Goal: Transaction & Acquisition: Purchase product/service

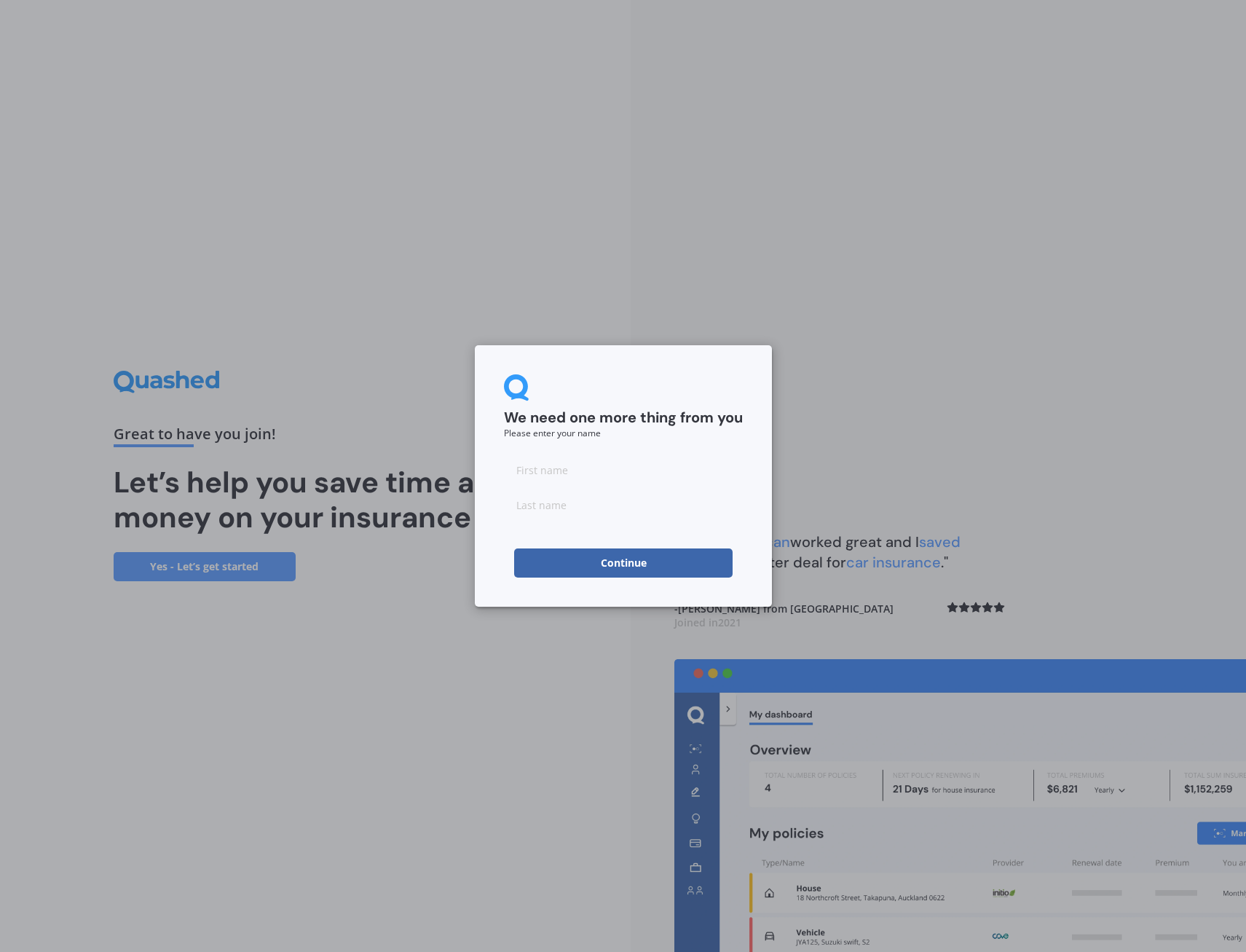
click at [586, 475] on input at bounding box center [623, 469] width 239 height 29
type input "[PERSON_NAME]"
click at [574, 568] on button "Continue" at bounding box center [623, 563] width 218 height 29
type input "Nair"
drag, startPoint x: 566, startPoint y: 471, endPoint x: 607, endPoint y: 466, distance: 41.3
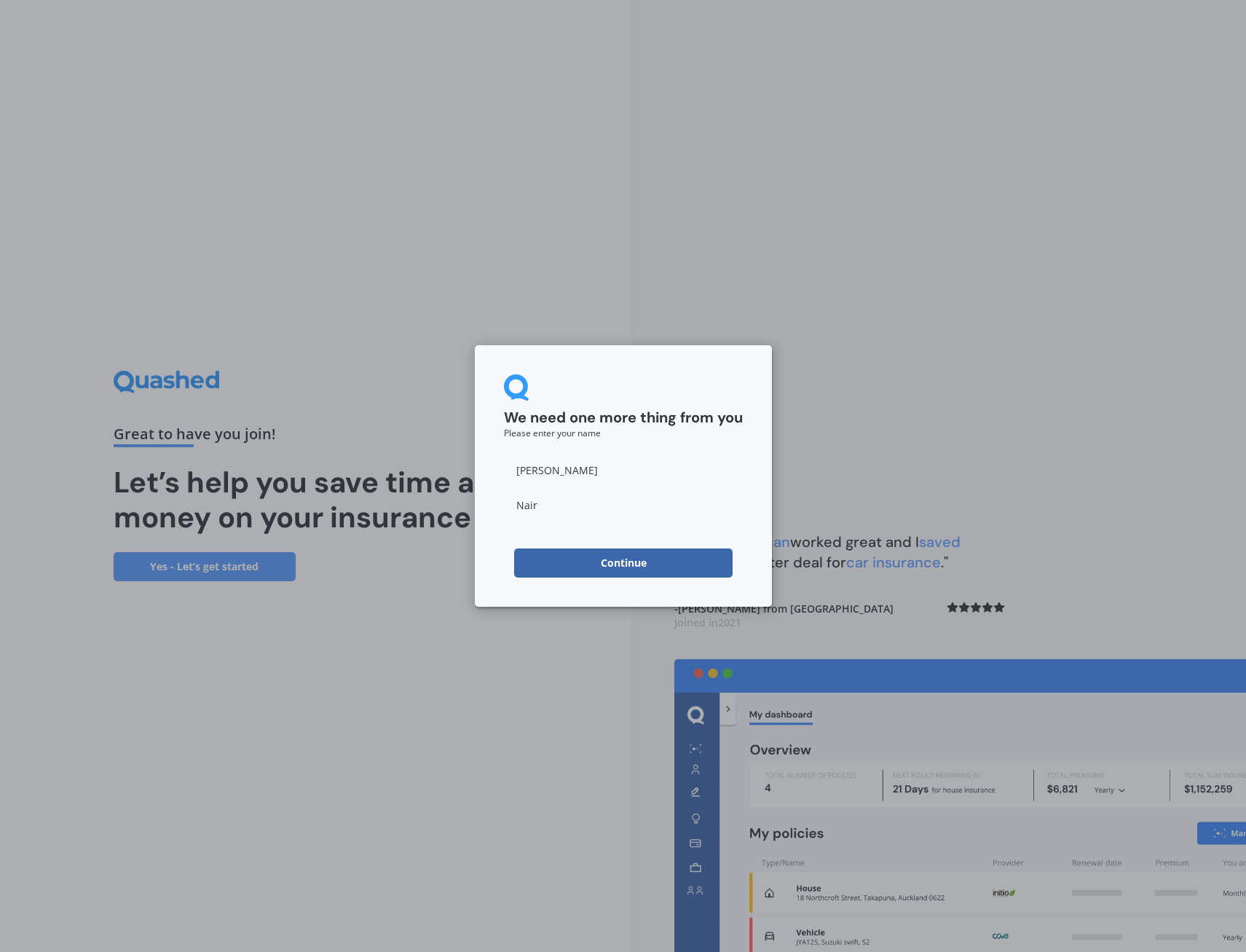
click at [607, 466] on input "[PERSON_NAME]" at bounding box center [623, 469] width 239 height 29
type input "Hemant"
click button "Continue" at bounding box center [623, 563] width 218 height 29
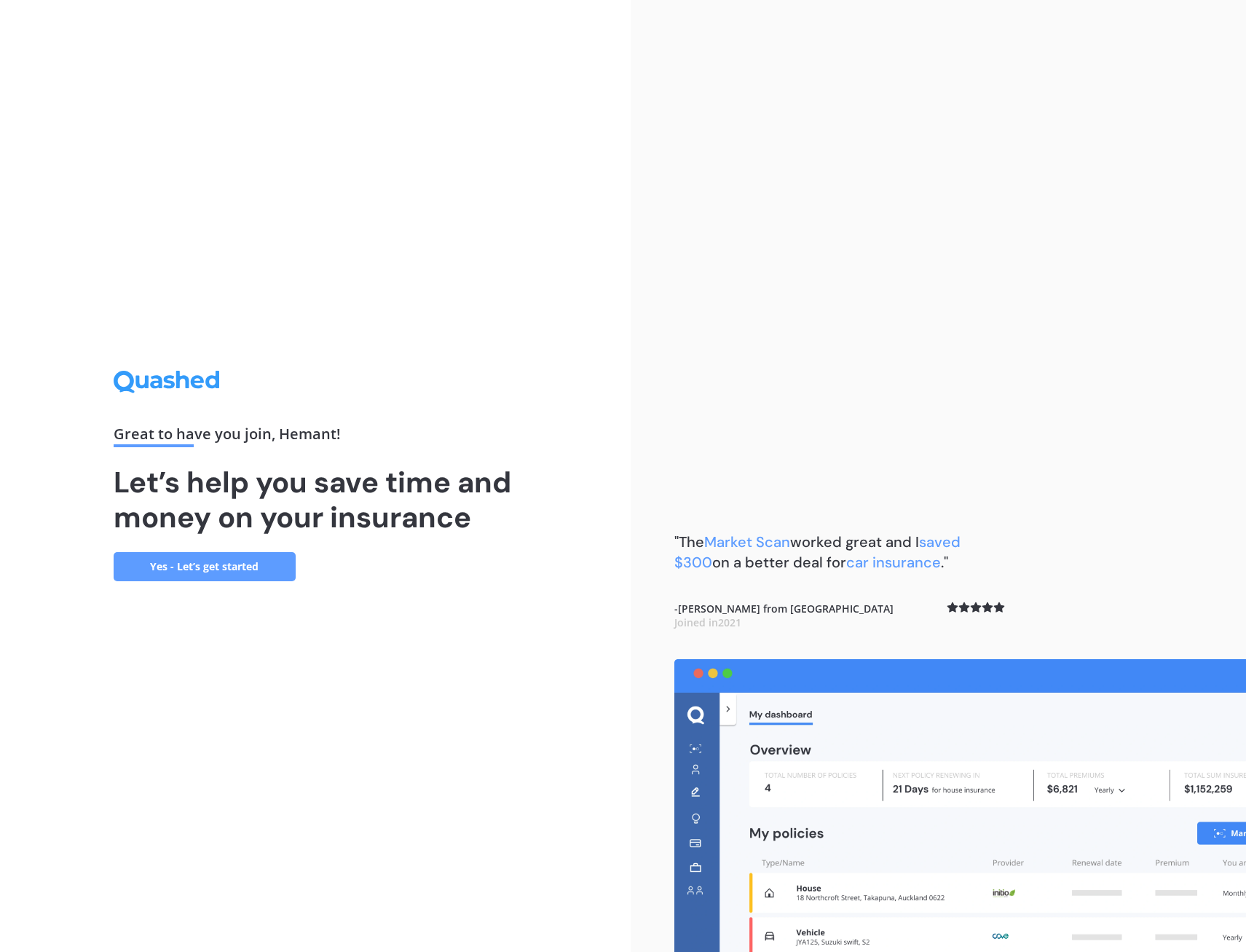
click at [195, 564] on link "Yes - Let’s get started" at bounding box center [205, 566] width 182 height 29
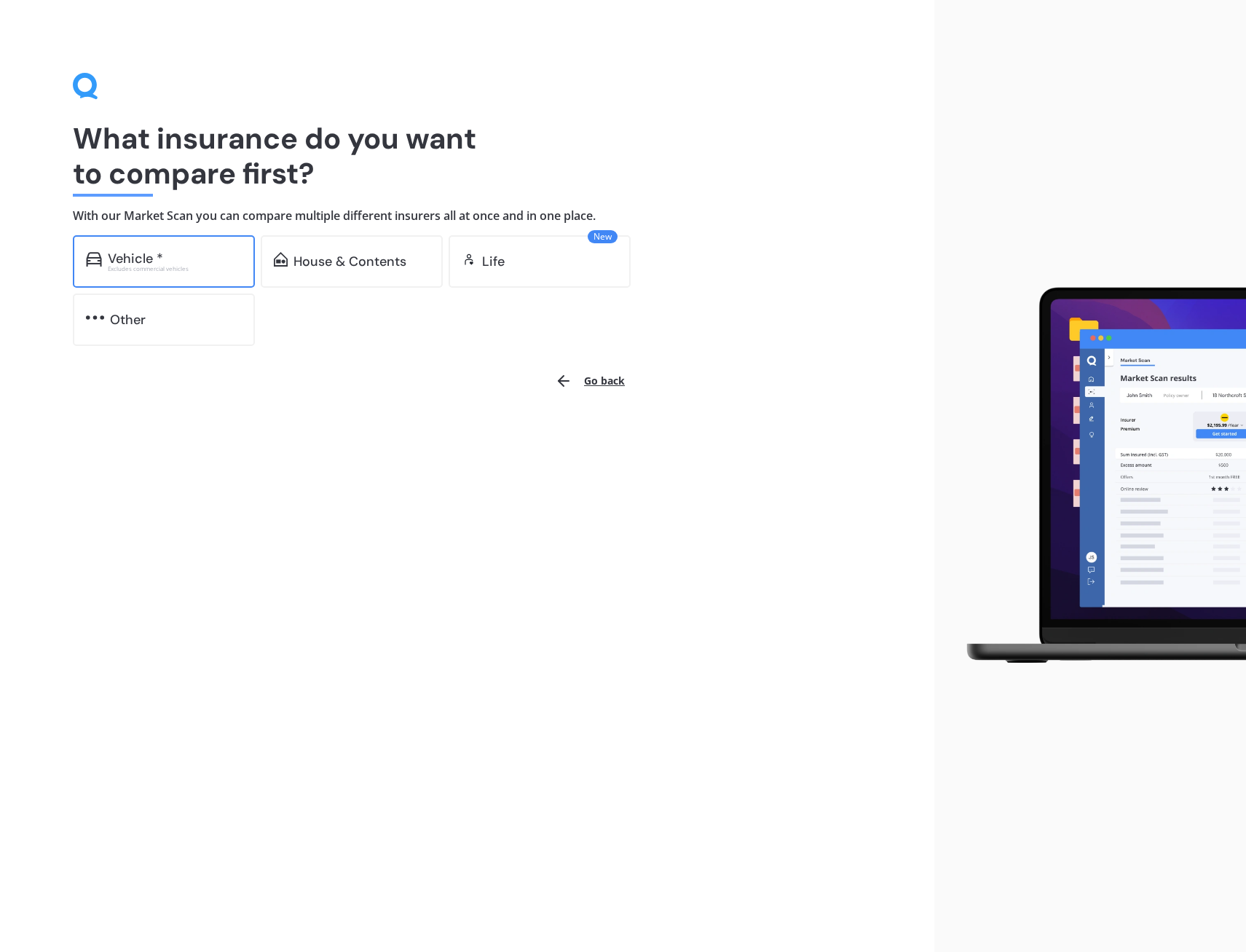
click at [165, 264] on div "Vehicle *" at bounding box center [175, 258] width 134 height 14
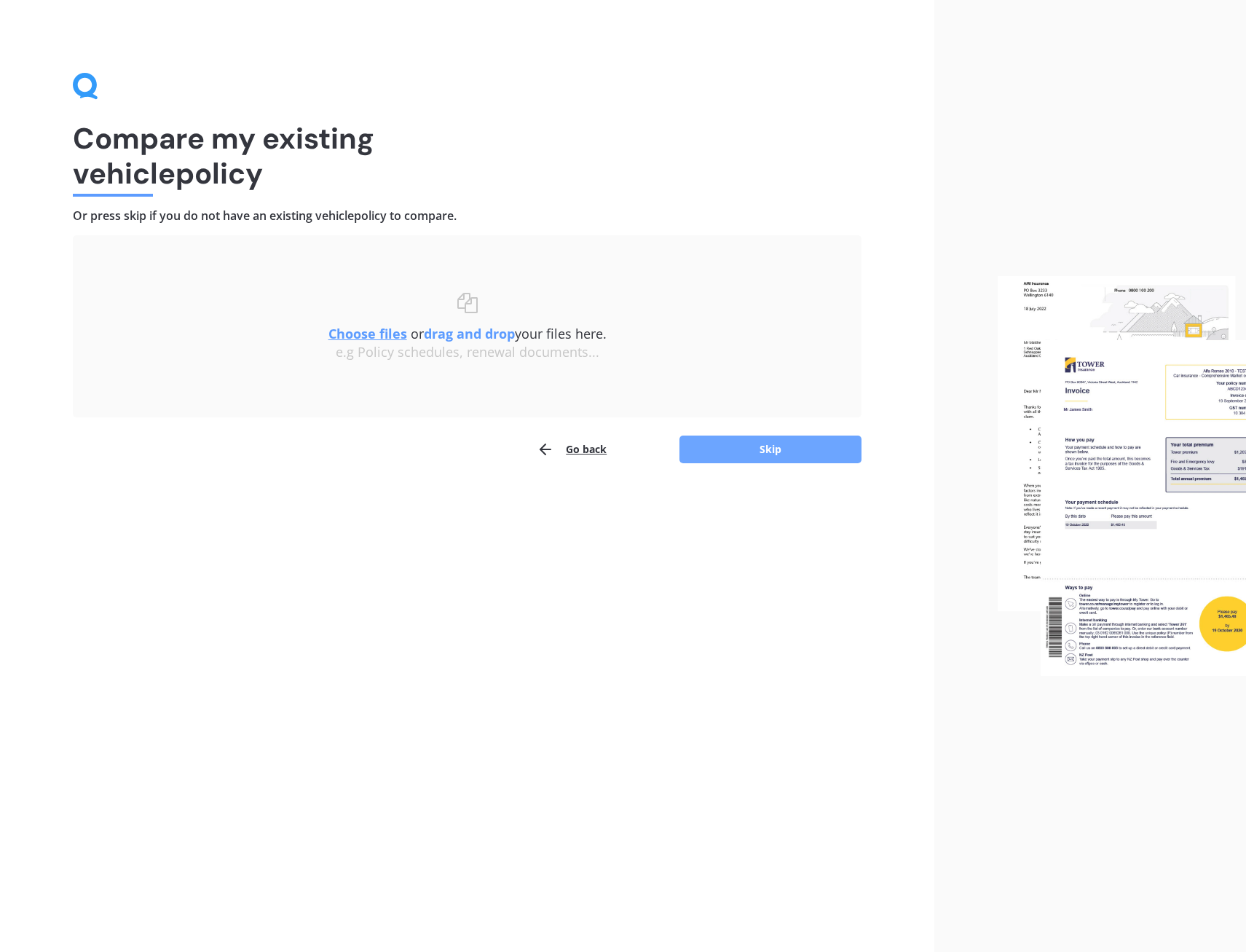
click at [747, 442] on button "Skip" at bounding box center [770, 449] width 182 height 28
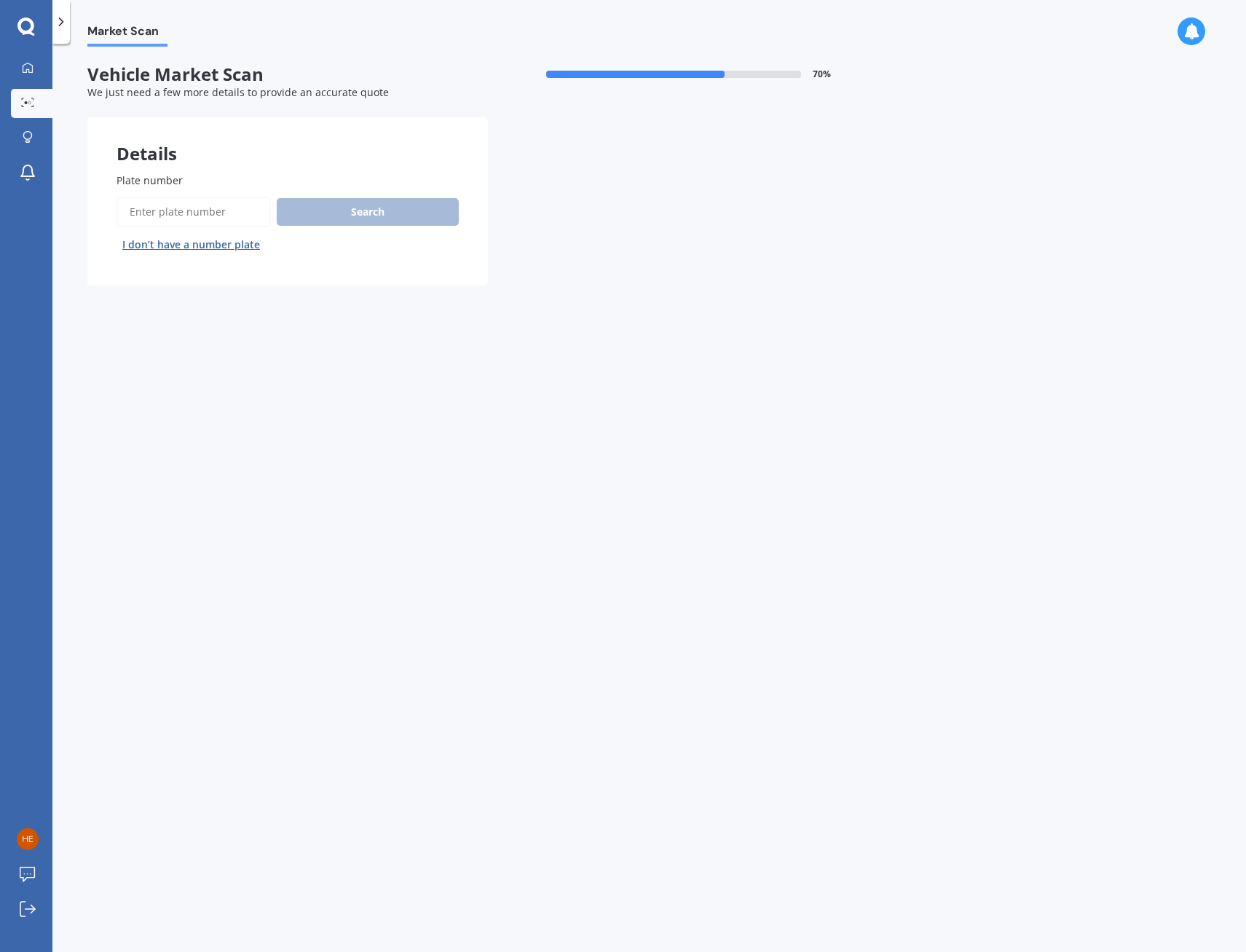
click at [221, 205] on input "Plate number" at bounding box center [193, 212] width 154 height 30
type input "MLC849"
click at [0, 0] on button "Next" at bounding box center [0, 0] width 0 height 0
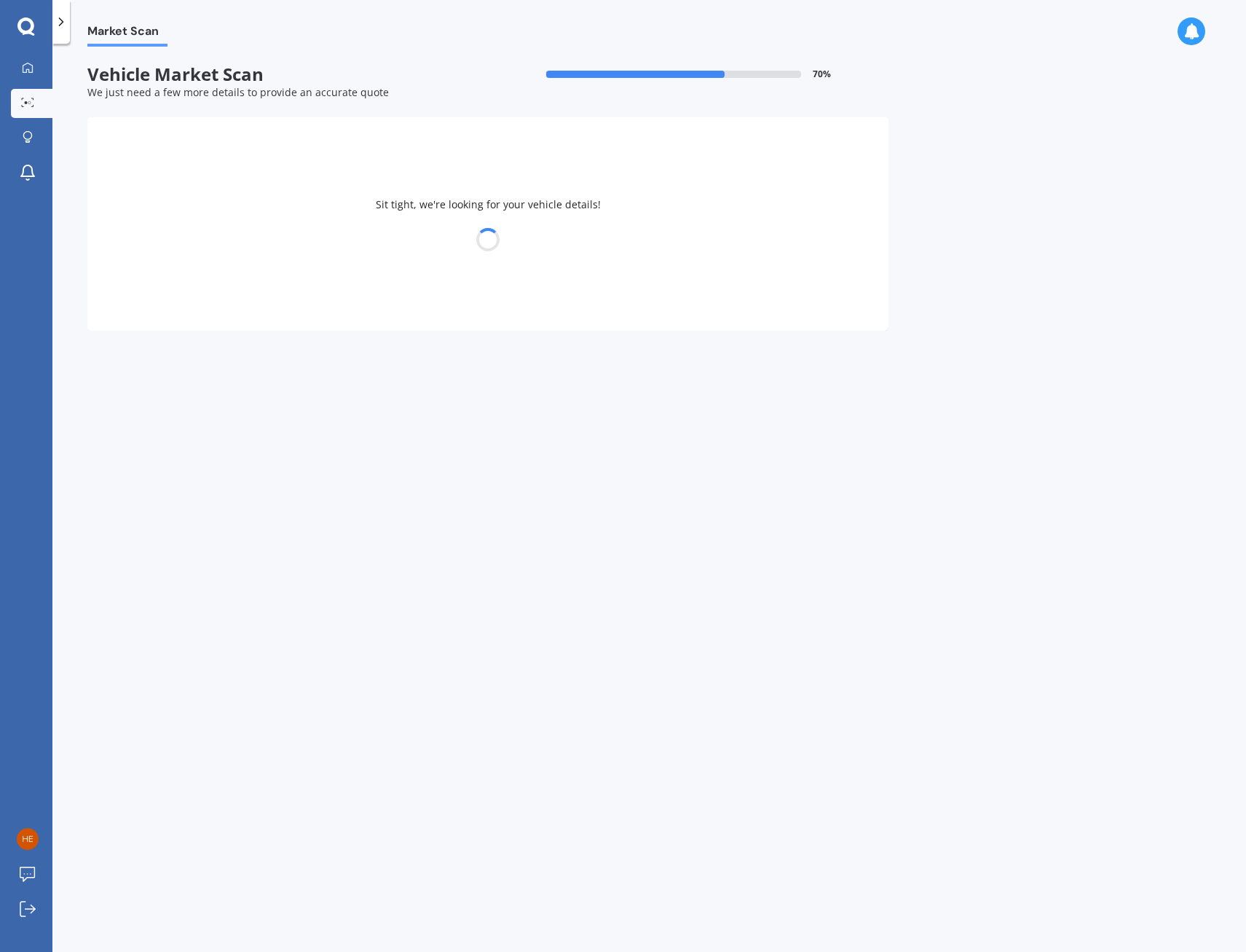
select select "NISSAN"
select select "LATIO"
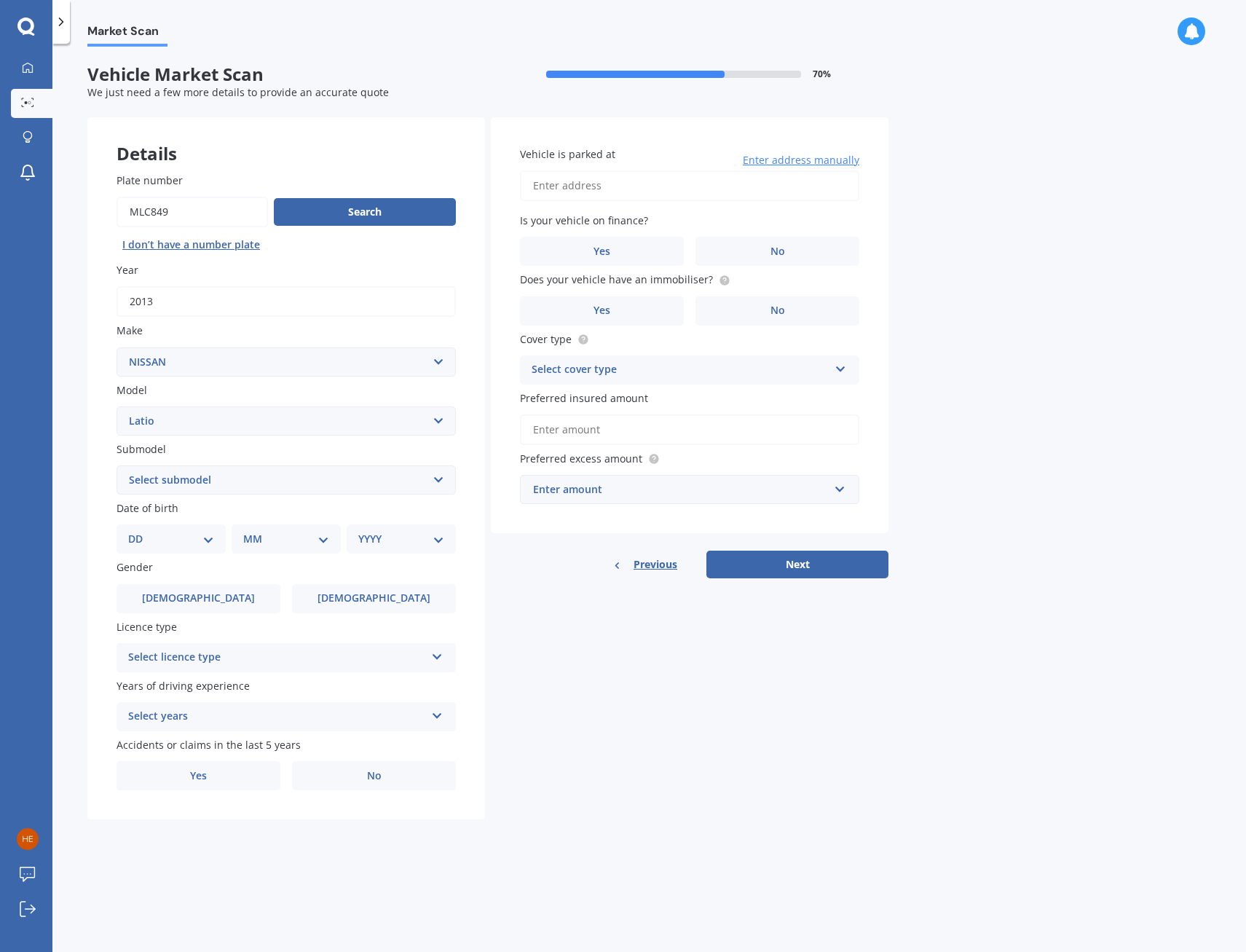
click at [201, 476] on select "Select submodel Saloon" at bounding box center [286, 480] width 339 height 29
select select "SALOON"
click at [117, 466] on select "Select submodel Saloon" at bounding box center [286, 480] width 339 height 29
click at [197, 538] on select "DD 01 02 03 04 05 06 07 08 09 10 11 12 13 14 15 16 17 18 19 20 21 22 23 24 25 2…" at bounding box center [171, 539] width 86 height 16
select select "01"
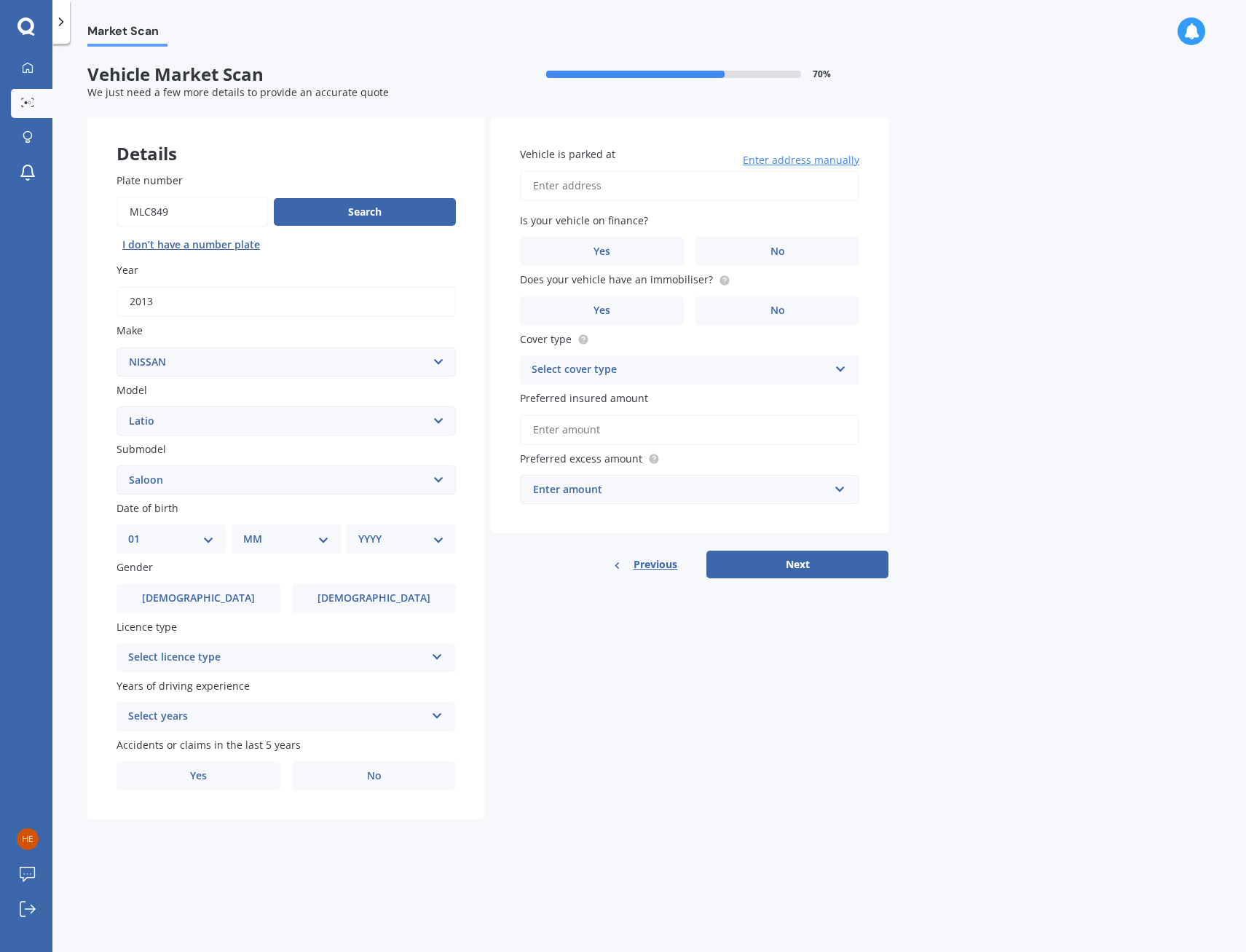
click at [140, 531] on select "DD 01 02 03 04 05 06 07 08 09 10 11 12 13 14 15 16 17 18 19 20 21 22 23 24 25 2…" at bounding box center [171, 539] width 86 height 16
click at [275, 540] on select "MM 01 02 03 04 05 06 07 08 09 10 11 12" at bounding box center [289, 539] width 80 height 16
select select "01"
click at [249, 531] on select "MM 01 02 03 04 05 06 07 08 09 10 11 12" at bounding box center [289, 539] width 80 height 16
click at [402, 534] on select "YYYY 2025 2024 2023 2022 2021 2020 2019 2018 2017 2016 2015 2014 2013 2012 2011…" at bounding box center [398, 539] width 80 height 16
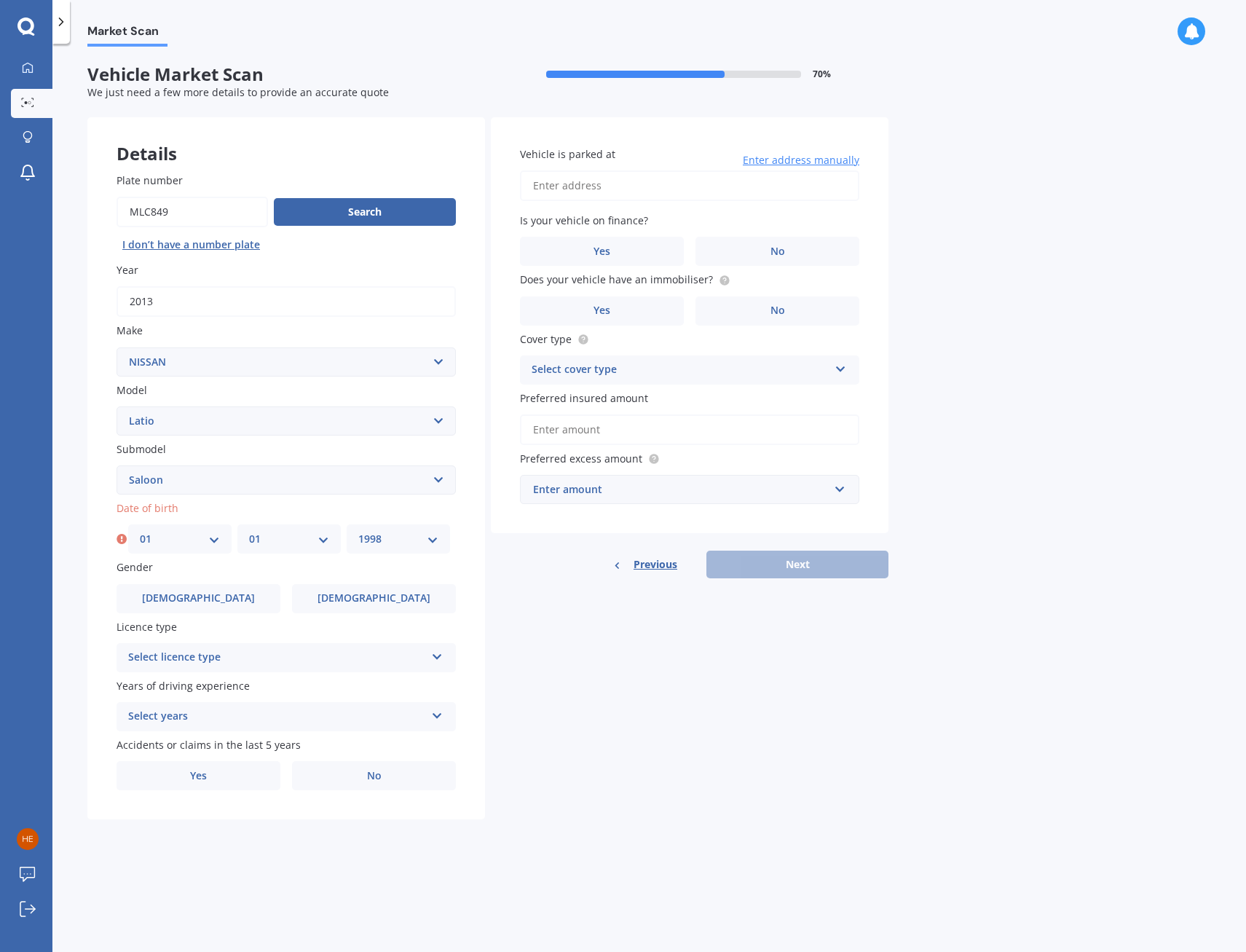
click at [358, 531] on select "YYYY 2025 2024 2023 2022 2021 2020 2019 2018 2017 2016 2015 2014 2013 2012 2011…" at bounding box center [398, 539] width 80 height 16
click at [418, 530] on div "YYYY 2025 2024 2023 2022 2021 2020 2019 2018 2017 2016 2015 2014 2013 2012 2011…" at bounding box center [401, 539] width 110 height 29
click at [410, 538] on select "YYYY 2025 2024 2023 2022 2021 2020 2019 2018 2017 2016 2015 2014 2013 2012 2011…" at bounding box center [401, 539] width 86 height 16
select select "1988"
click at [358, 531] on select "YYYY 2025 2024 2023 2022 2021 2020 2019 2018 2017 2016 2015 2014 2013 2012 2011…" at bounding box center [401, 539] width 86 height 16
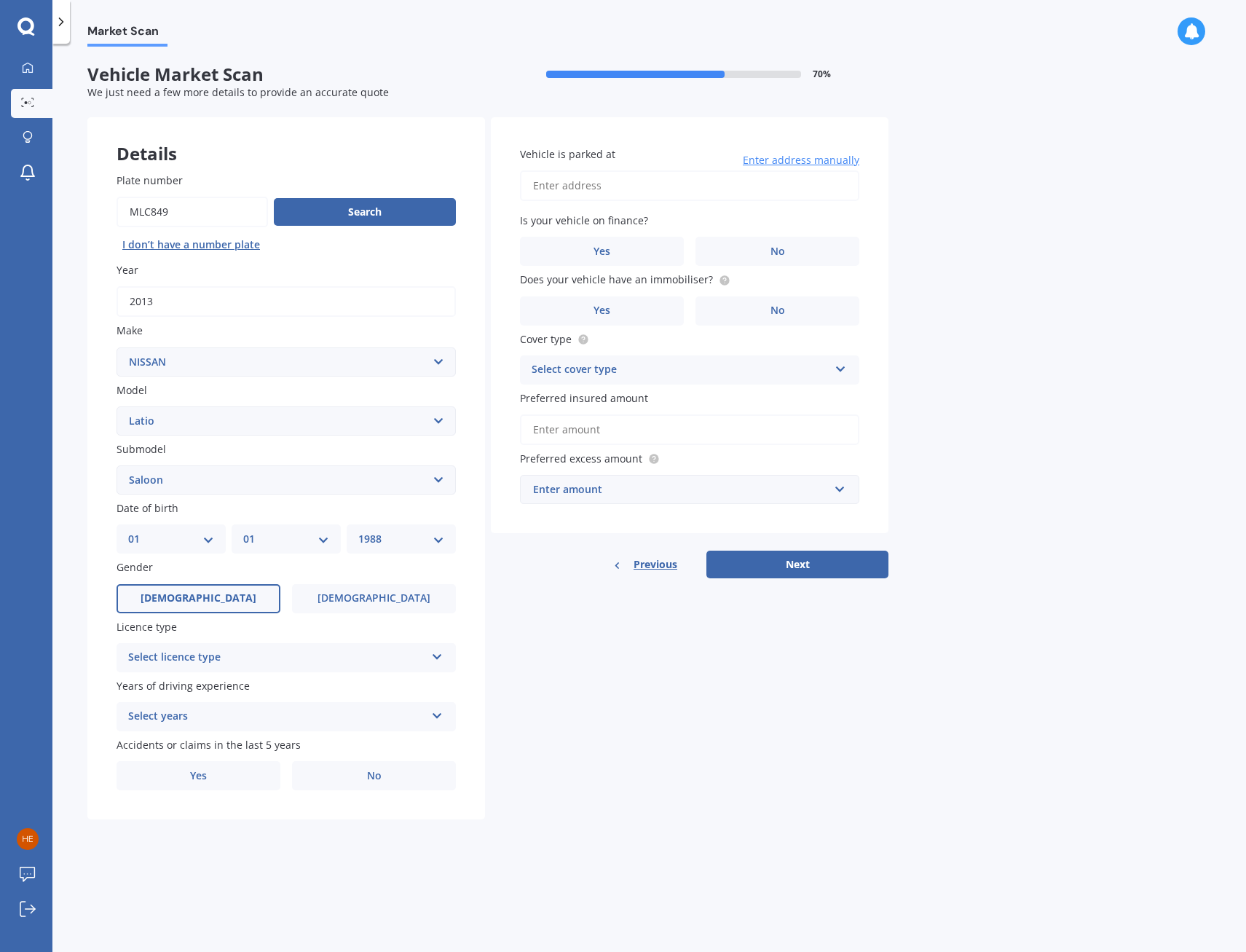
click at [230, 589] on label "Male" at bounding box center [199, 598] width 164 height 29
click at [0, 0] on input "Male" at bounding box center [0, 0] width 0 height 0
click at [177, 655] on div "Select licence type" at bounding box center [277, 658] width 297 height 18
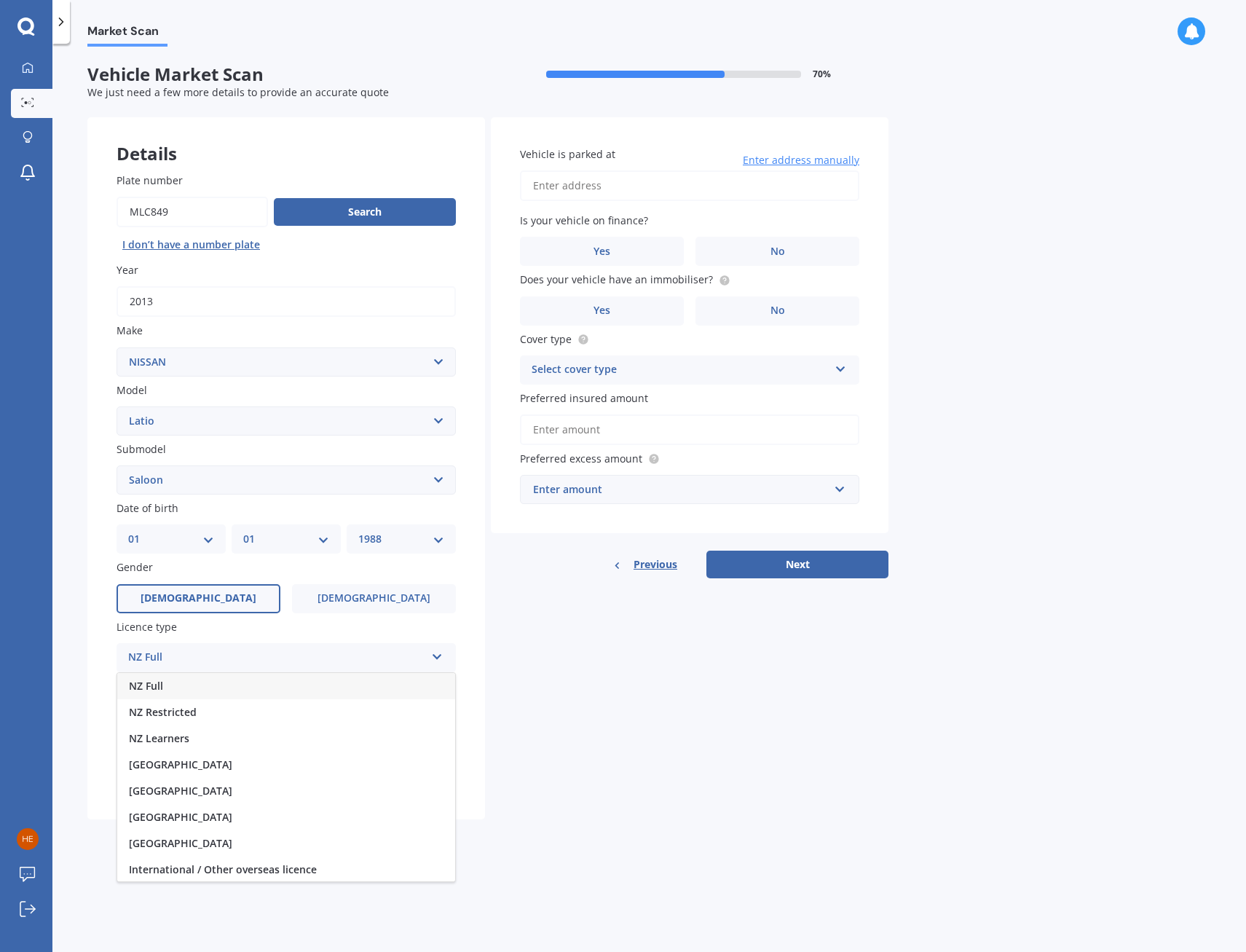
click at [158, 688] on span "NZ Full" at bounding box center [146, 686] width 34 height 14
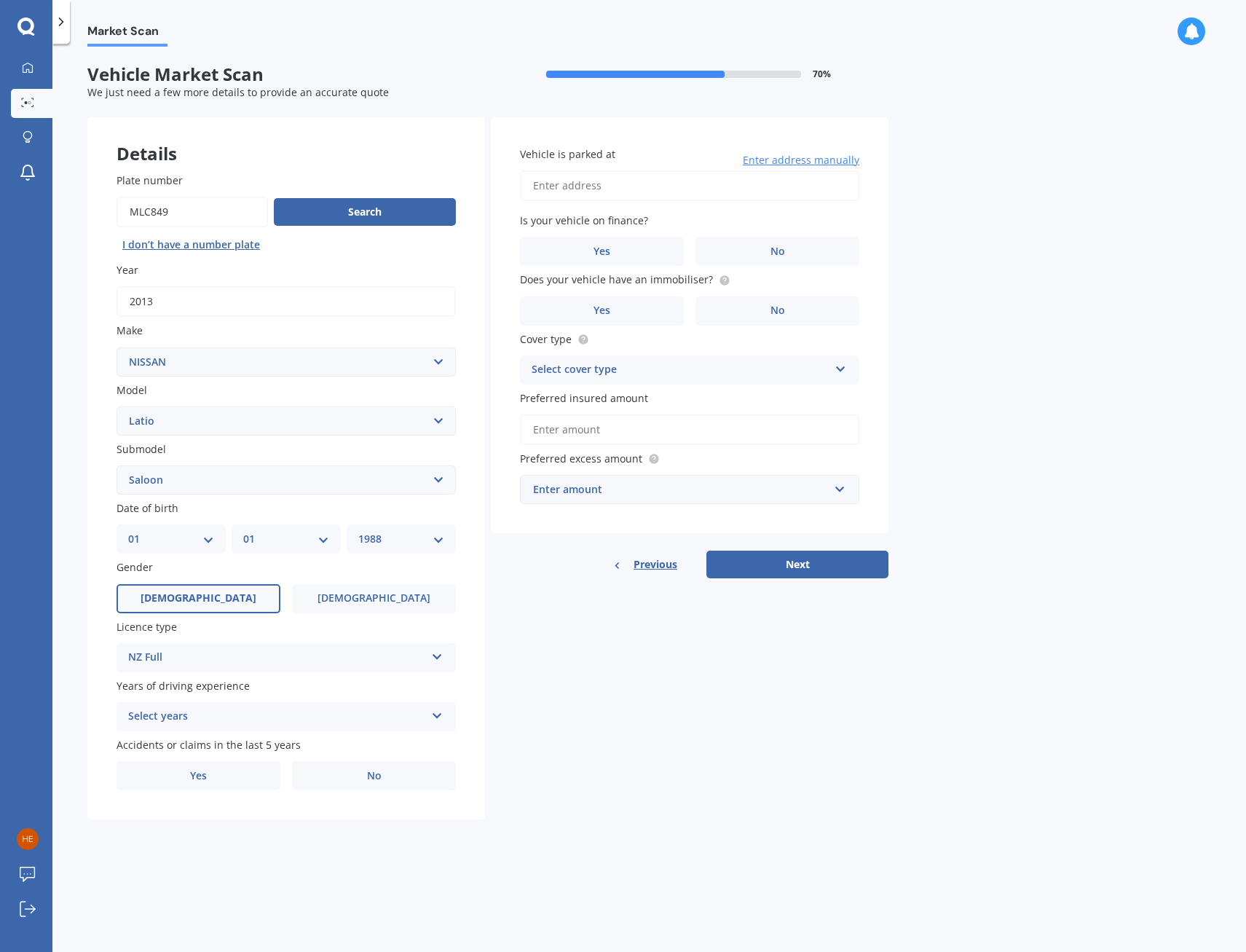
click at [167, 716] on div "Select years" at bounding box center [277, 717] width 297 height 18
click at [176, 745] on span "5 or more years" at bounding box center [168, 745] width 78 height 14
click at [655, 193] on input "Vehicle is parked at" at bounding box center [689, 185] width 339 height 30
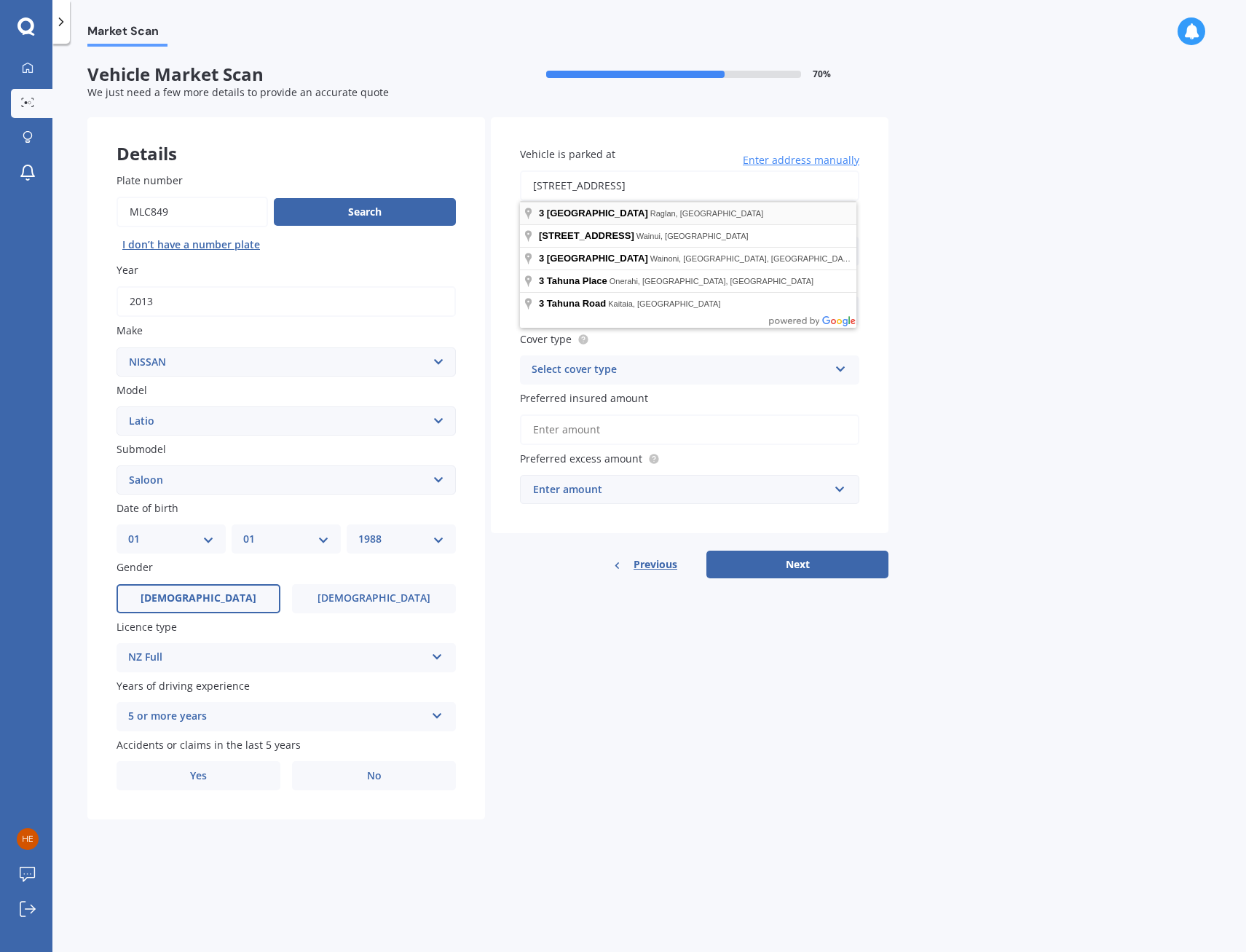
type input "3 Tahuna Avenue, Raglan 3225"
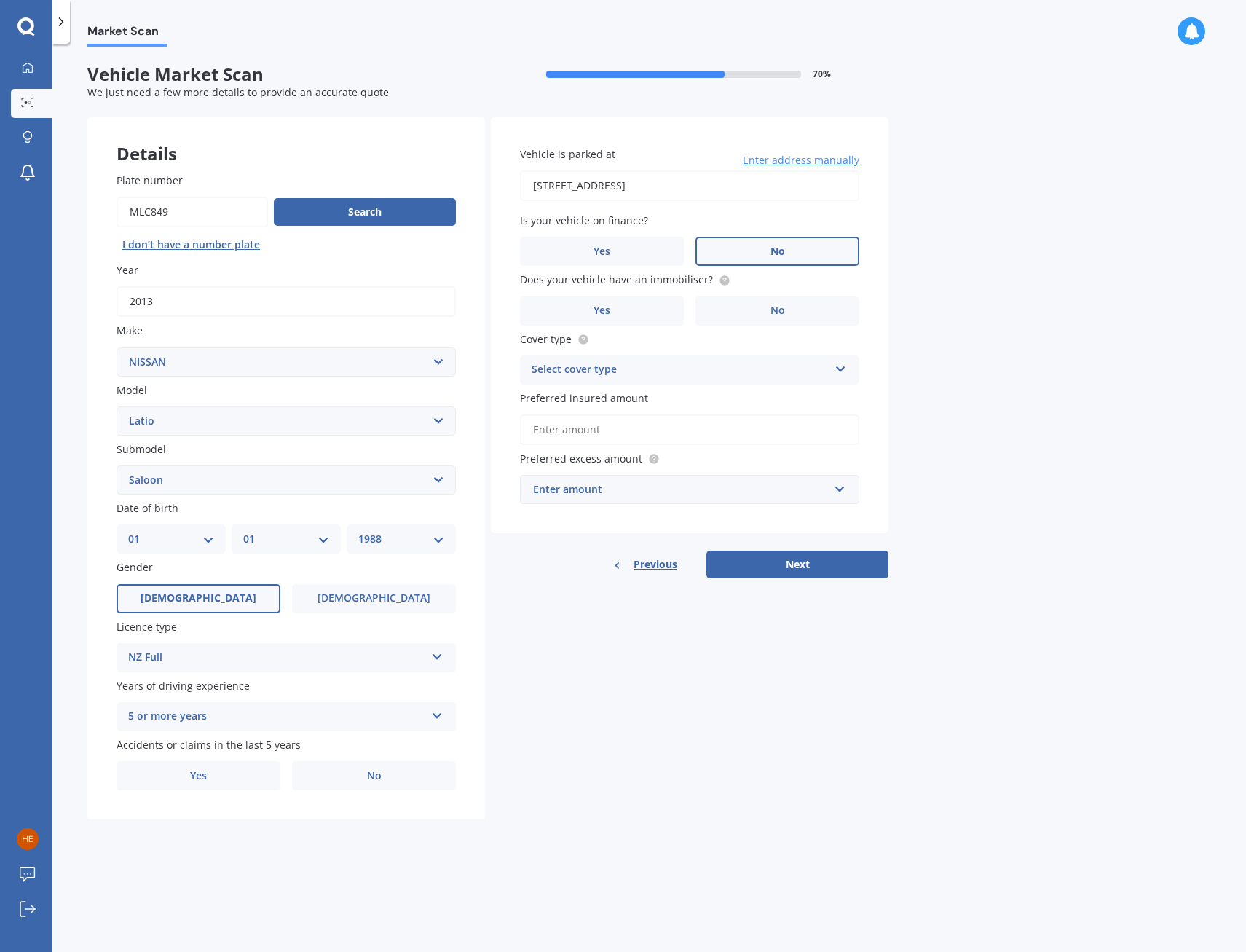
click at [792, 251] on label "No" at bounding box center [778, 251] width 164 height 29
click at [0, 0] on input "No" at bounding box center [0, 0] width 0 height 0
click at [642, 312] on label "Yes" at bounding box center [602, 311] width 164 height 29
click at [0, 0] on input "Yes" at bounding box center [0, 0] width 0 height 0
click at [607, 370] on div "Select cover type" at bounding box center [680, 370] width 297 height 18
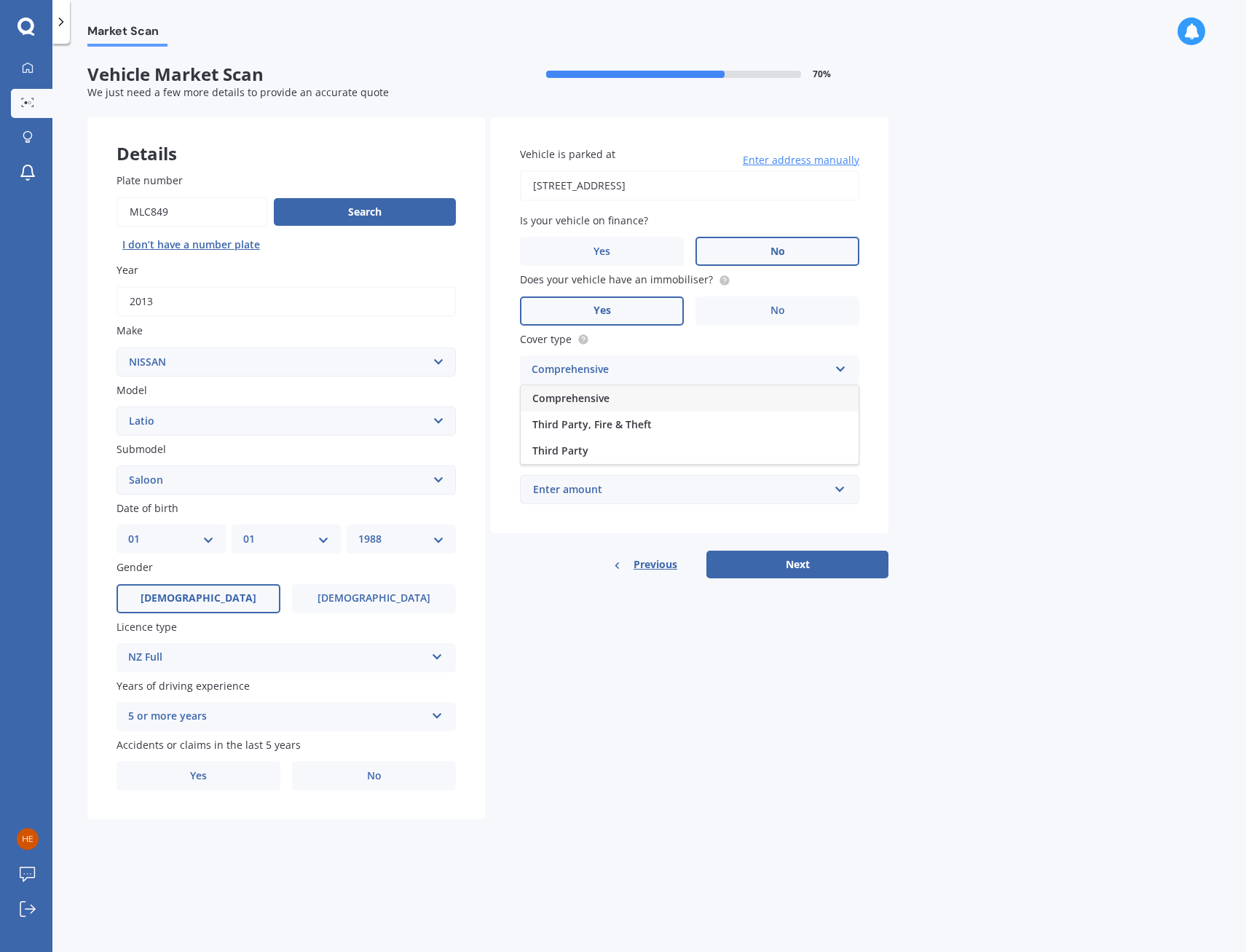
click at [596, 400] on span "Comprehensive" at bounding box center [571, 398] width 77 height 14
click at [573, 434] on input "Preferred insured amount" at bounding box center [689, 429] width 339 height 30
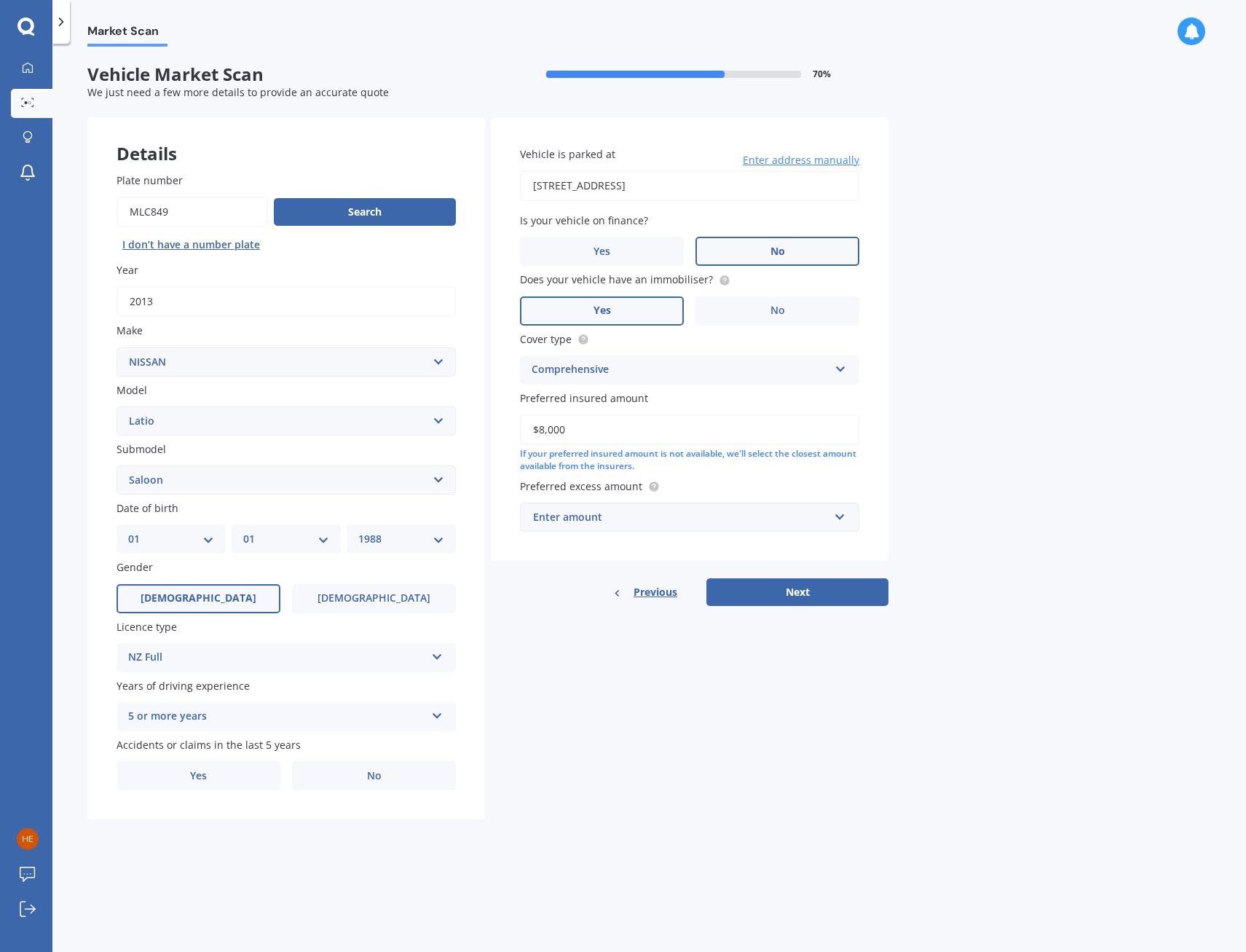
type input "$8,000"
click at [603, 522] on div "Enter amount" at bounding box center [681, 517] width 296 height 16
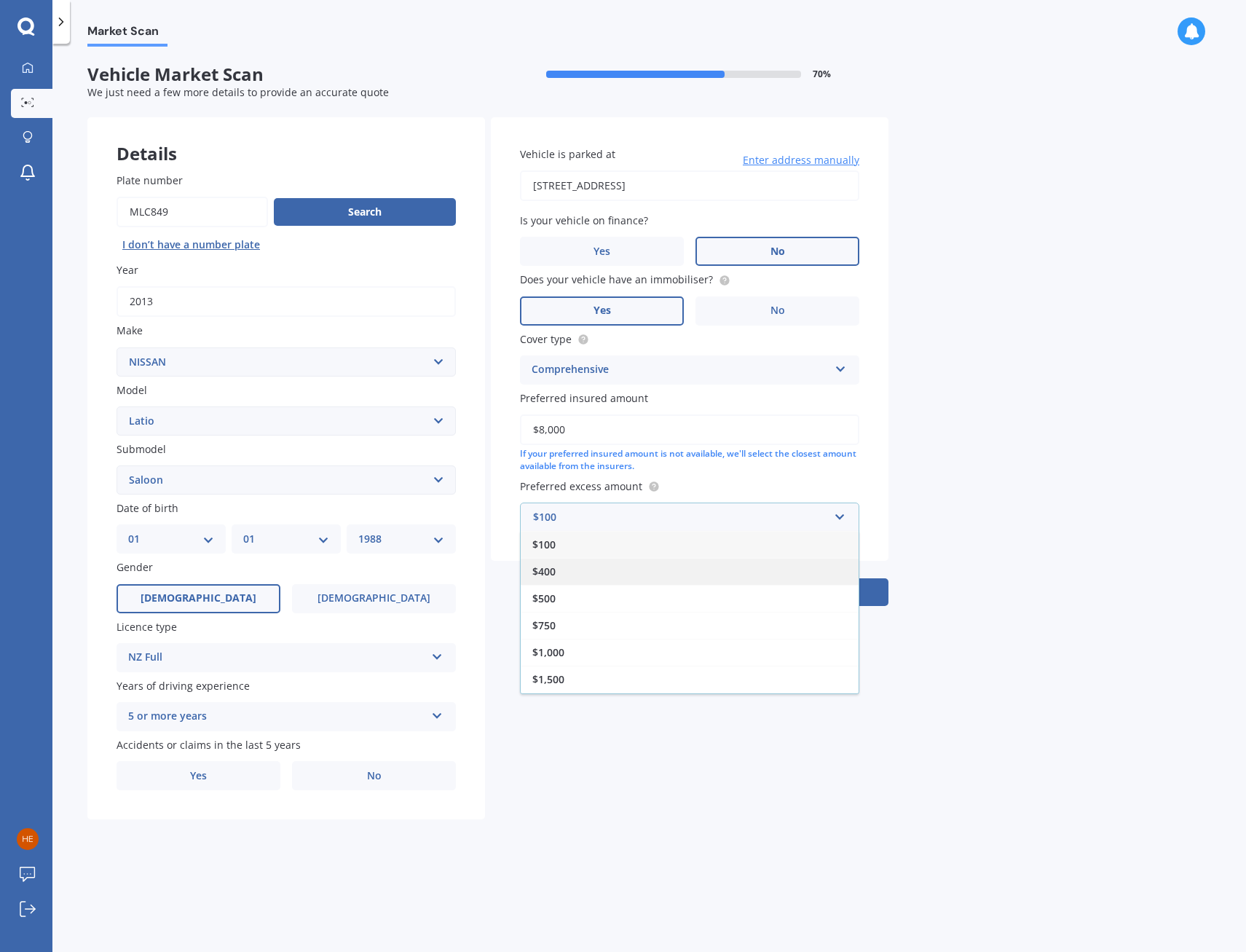
click at [545, 566] on span "$400" at bounding box center [544, 572] width 23 height 14
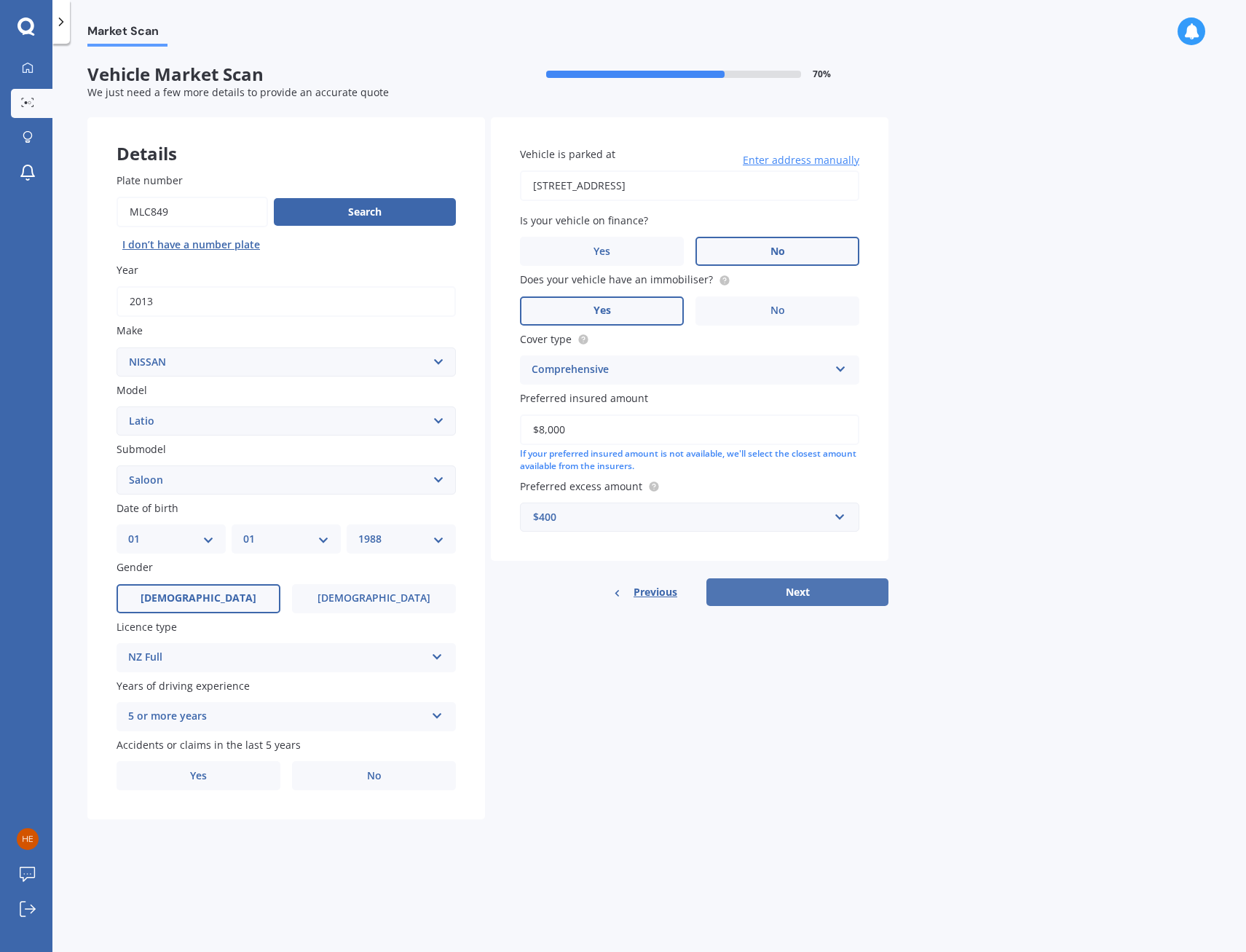
click at [802, 594] on button "Next" at bounding box center [797, 591] width 182 height 28
click at [193, 782] on label "Yes" at bounding box center [209, 776] width 157 height 29
click at [0, 0] on input "Yes" at bounding box center [0, 0] width 0 height 0
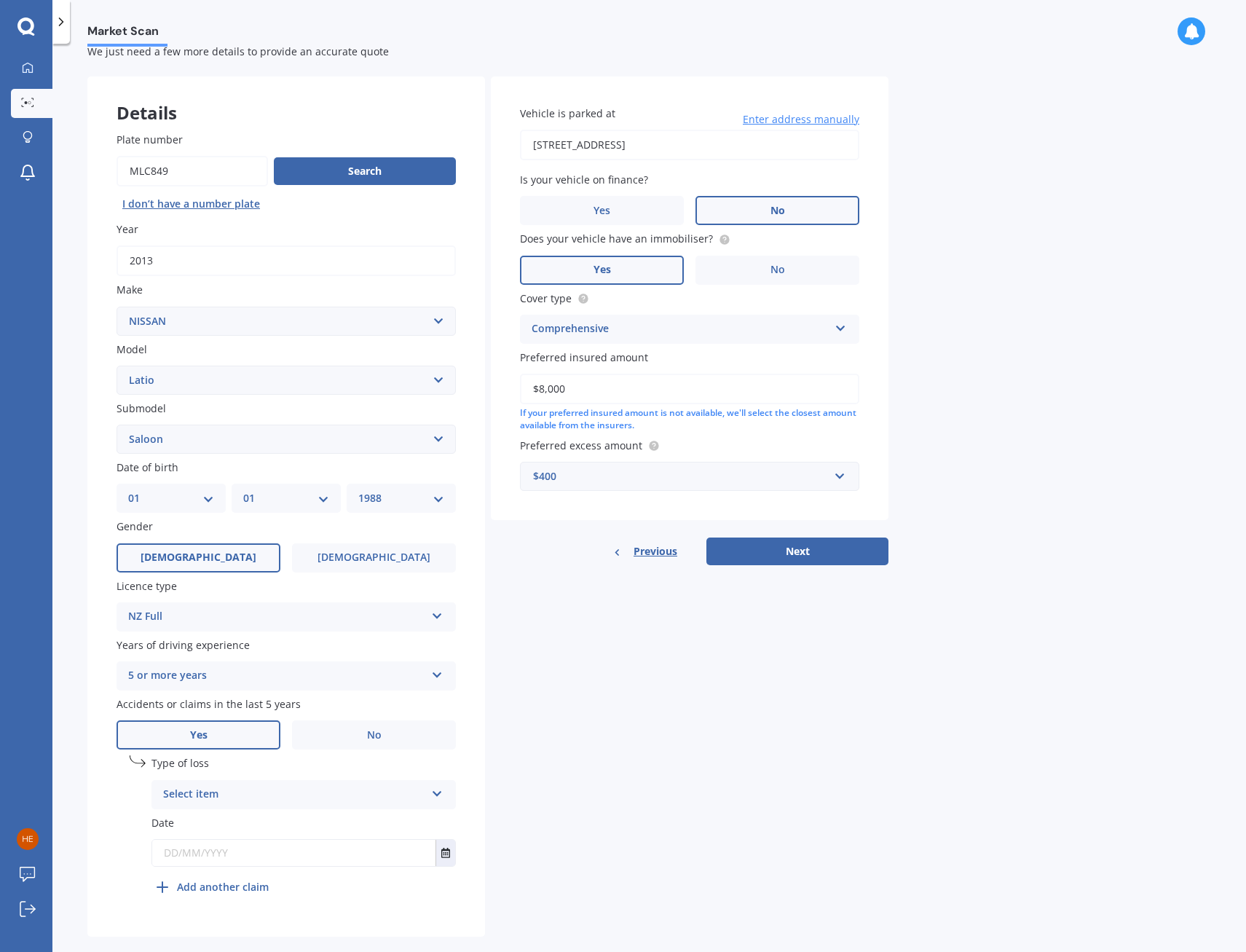
scroll to position [63, 0]
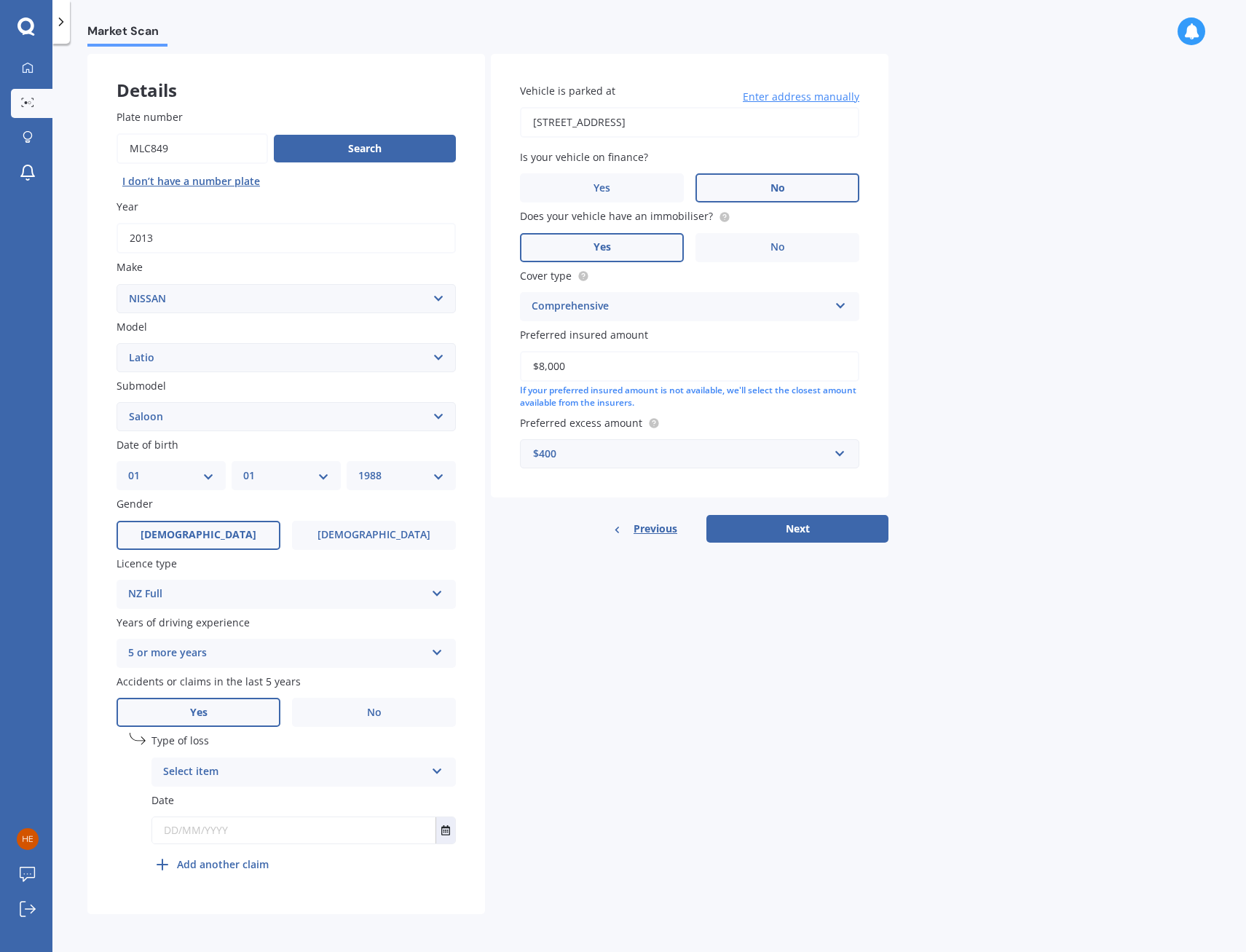
click at [206, 776] on div "Select item" at bounding box center [294, 772] width 262 height 18
click at [211, 832] on span "Not at fault accident" at bounding box center [216, 826] width 103 height 14
click at [190, 830] on input "text" at bounding box center [294, 830] width 283 height 26
type input "13/08/2025"
click at [770, 810] on div "Details Plate number Search I don’t have a number plate Year 2013 Make Select m…" at bounding box center [488, 484] width 802 height 860
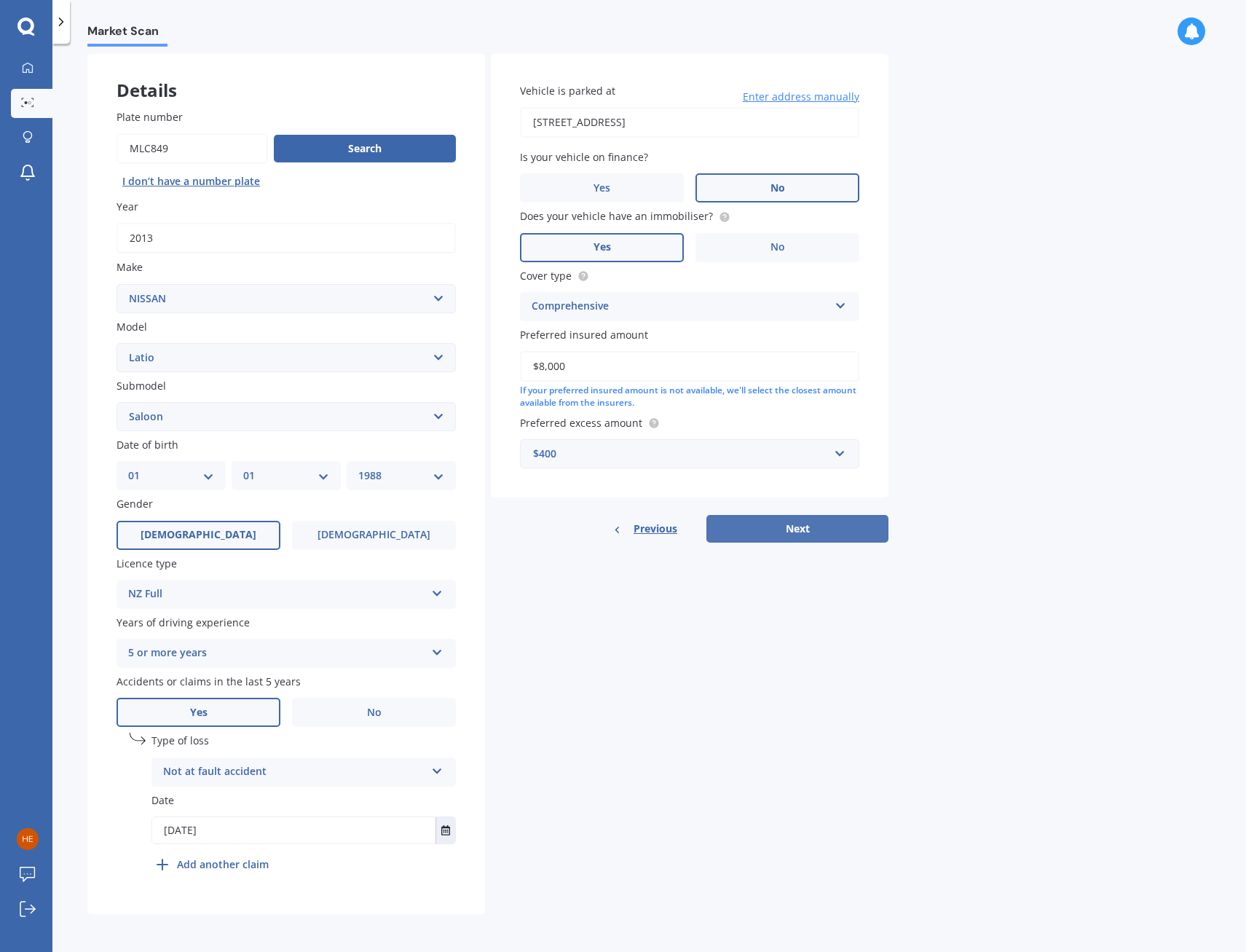
click at [807, 536] on button "Next" at bounding box center [797, 528] width 182 height 28
select select "01"
select select "1988"
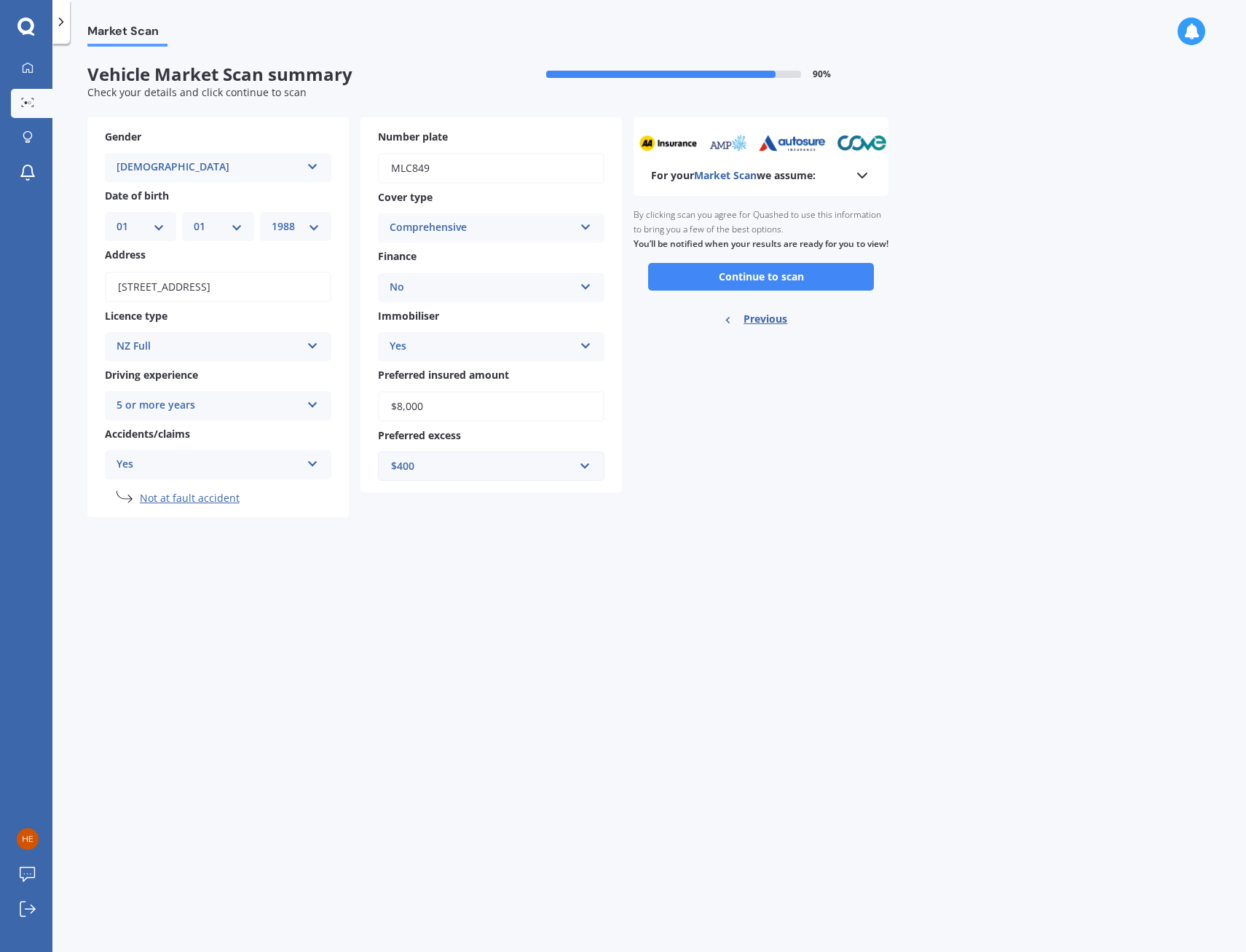
scroll to position [0, 0]
click at [734, 287] on button "Continue to scan" at bounding box center [761, 276] width 226 height 28
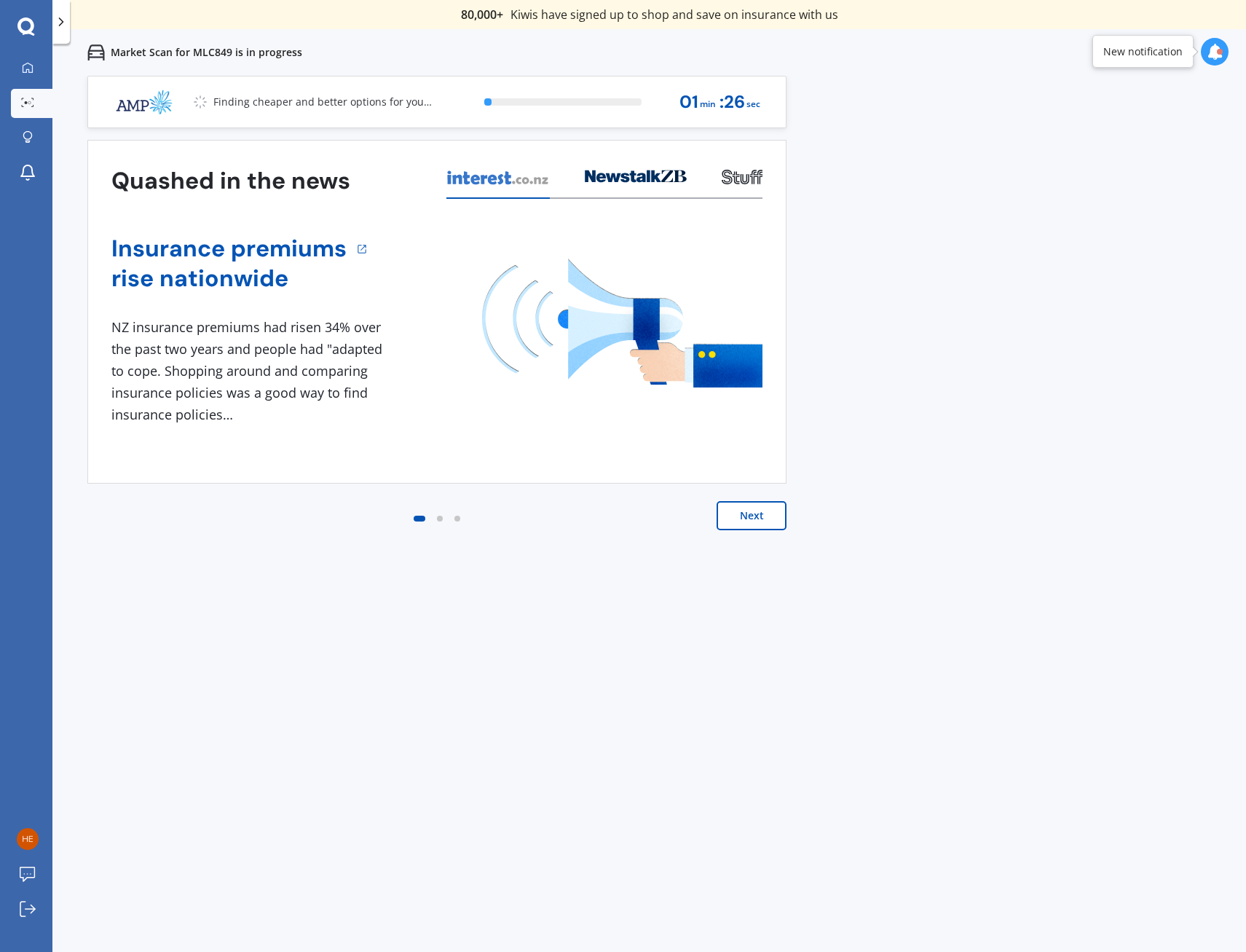
click at [740, 511] on button "Next" at bounding box center [752, 516] width 70 height 29
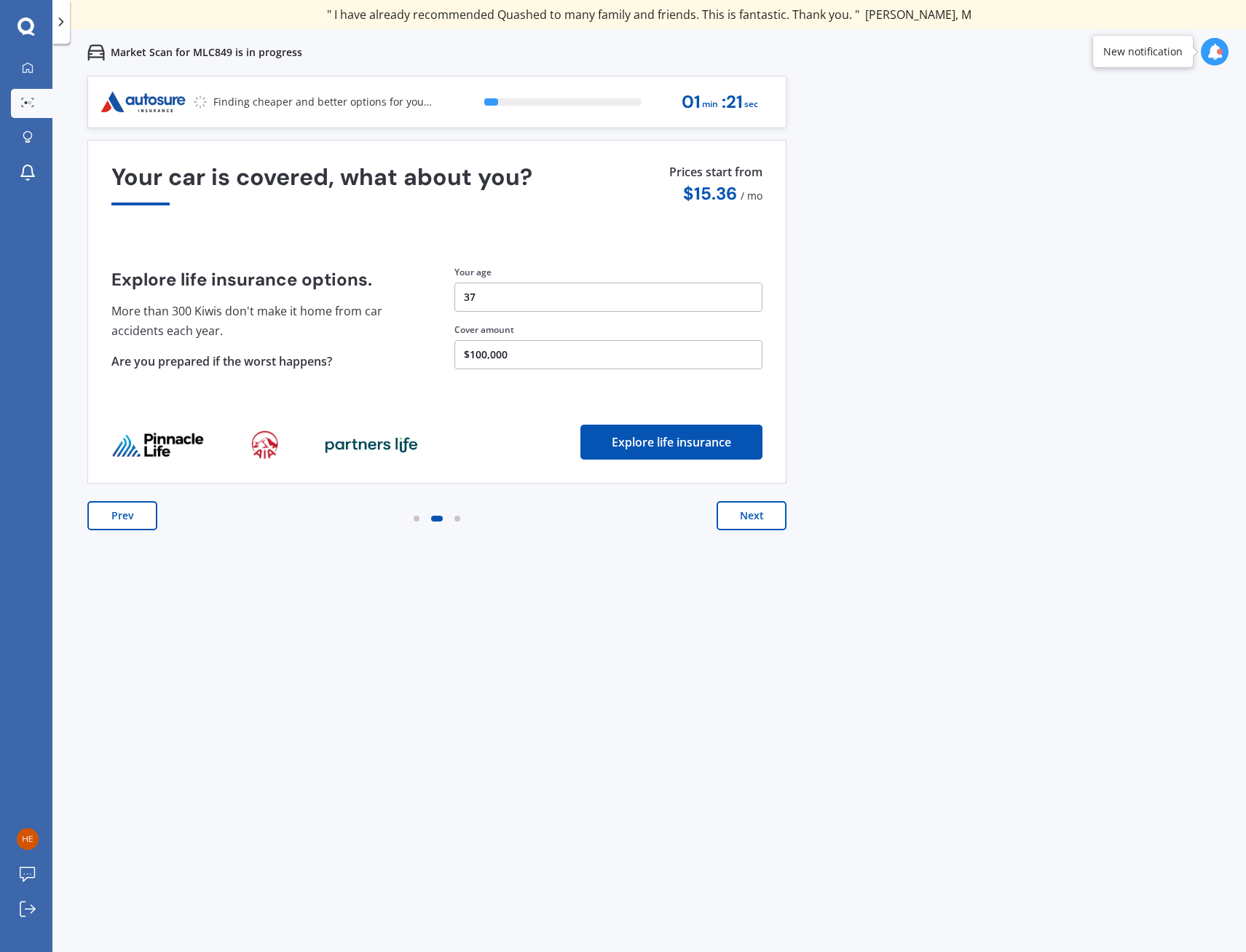
click at [771, 518] on button "Next" at bounding box center [752, 516] width 70 height 29
